Goal: Find contact information: Find contact information

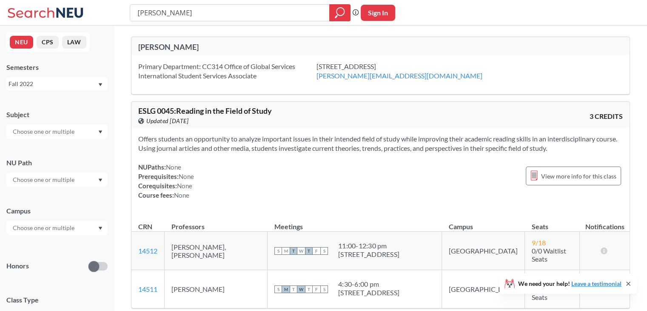
drag, startPoint x: 320, startPoint y: 65, endPoint x: 446, endPoint y: 64, distance: 126.0
click at [446, 64] on div "360 Huntington Ave, Boston, MA, 02115 s.muccigrosso@northeastern.edu" at bounding box center [410, 71] width 187 height 19
copy div "[STREET_ADDRESS]"
click at [364, 86] on div "Primary Department: CC314 Office of Global Services International Student Servi…" at bounding box center [380, 74] width 498 height 39
click at [363, 75] on link "[PERSON_NAME][EMAIL_ADDRESS][DOMAIN_NAME]" at bounding box center [400, 75] width 166 height 8
